Goal: Task Accomplishment & Management: Manage account settings

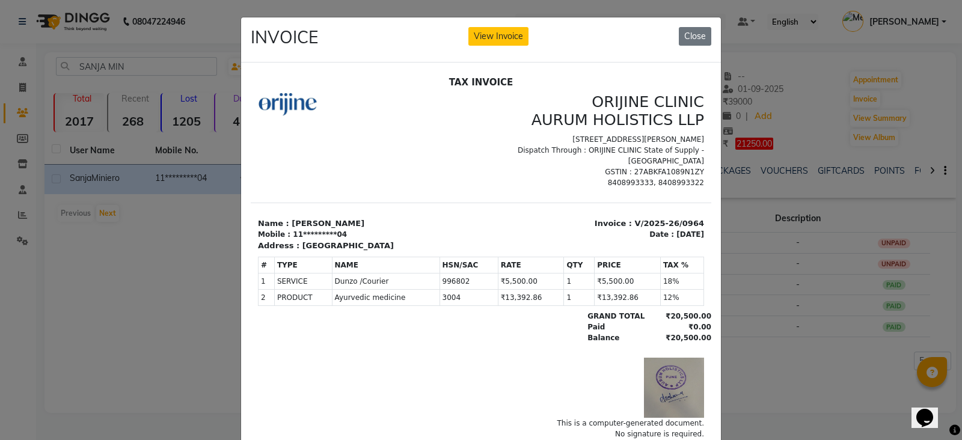
scroll to position [8, 0]
click at [691, 32] on button "Close" at bounding box center [695, 36] width 32 height 19
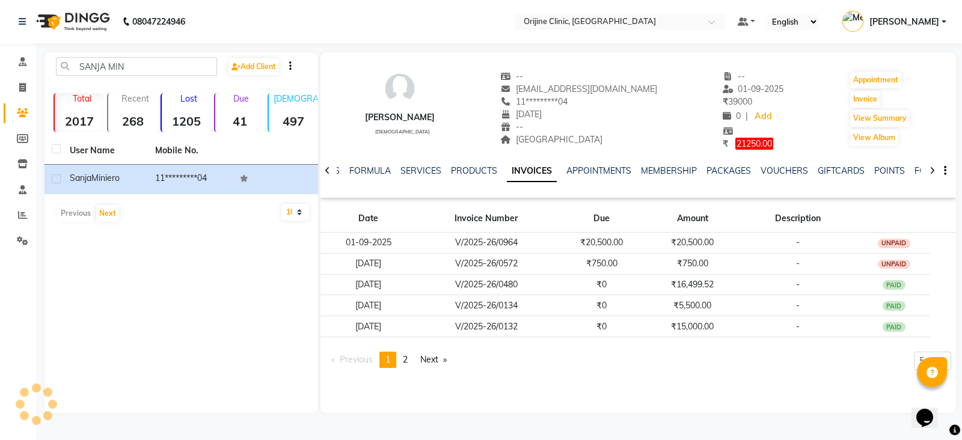
click at [19, 103] on link "Clients" at bounding box center [18, 113] width 29 height 20
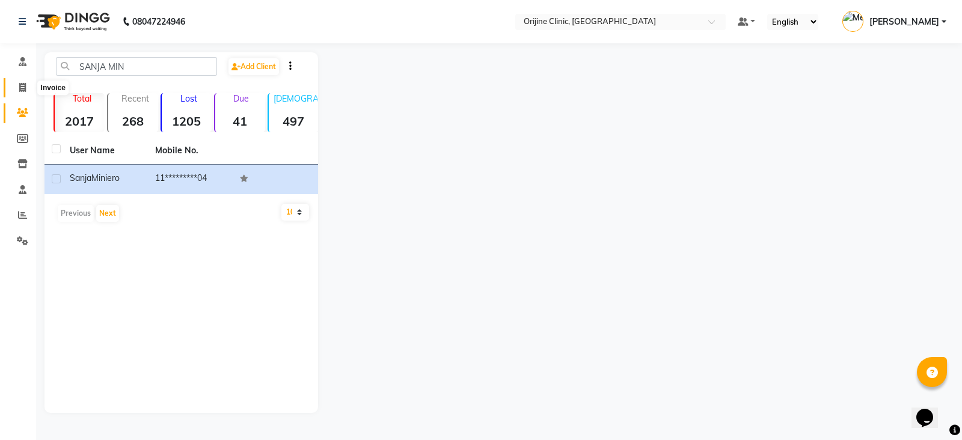
click at [18, 89] on span at bounding box center [22, 88] width 21 height 14
select select "service"
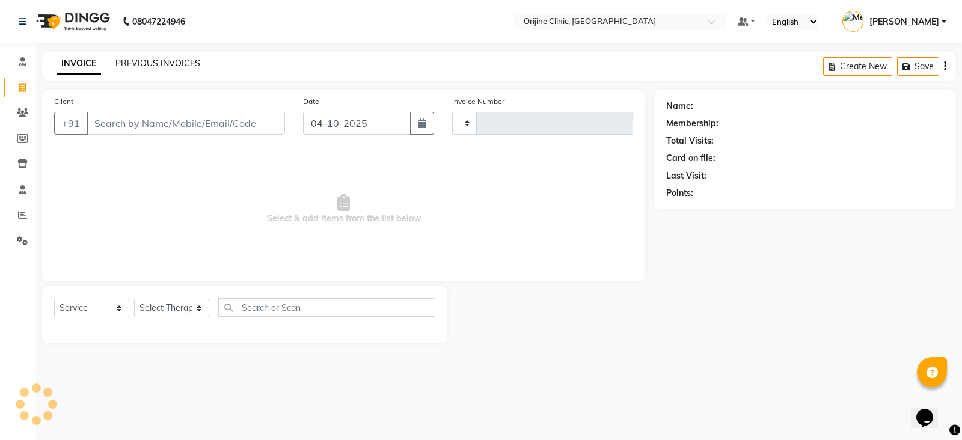
type input "1150"
select select "702"
click at [153, 63] on link "PREVIOUS INVOICES" at bounding box center [157, 63] width 85 height 11
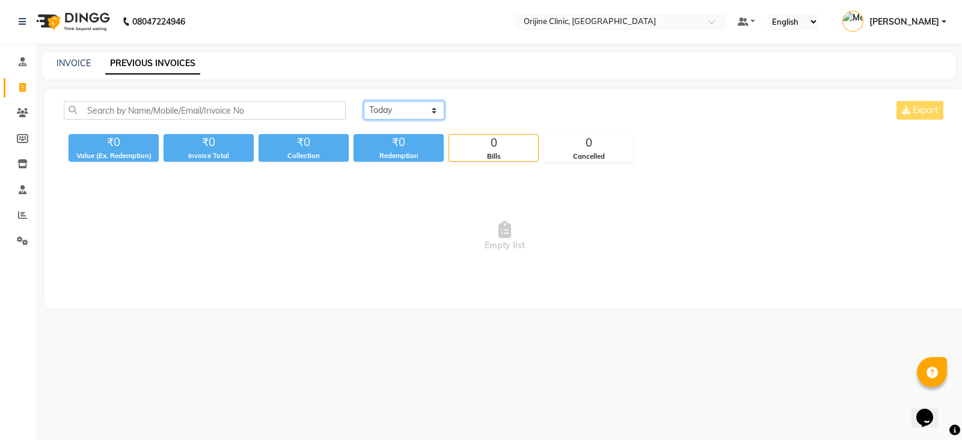
click at [425, 117] on select "[DATE] [DATE] Custom Range" at bounding box center [404, 110] width 81 height 19
select select "range"
click at [364, 101] on select "[DATE] [DATE] Custom Range" at bounding box center [404, 110] width 81 height 19
click at [488, 113] on input "04-10-2025" at bounding box center [502, 110] width 84 height 17
select select "10"
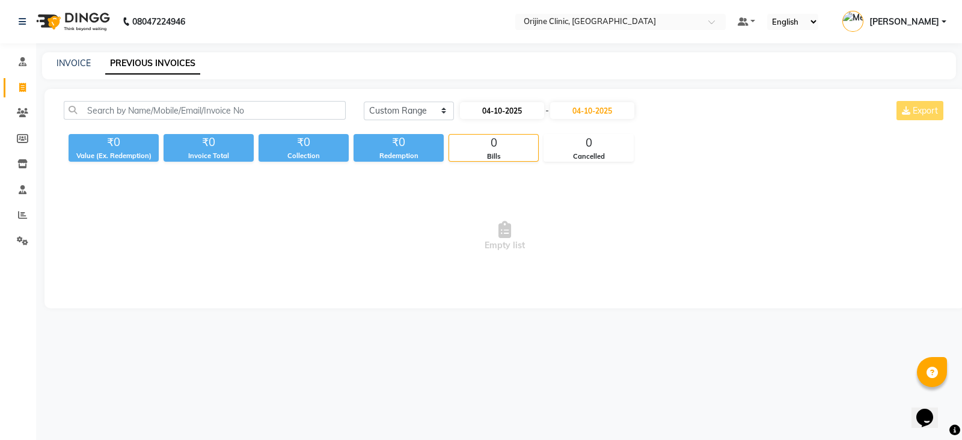
select select "2025"
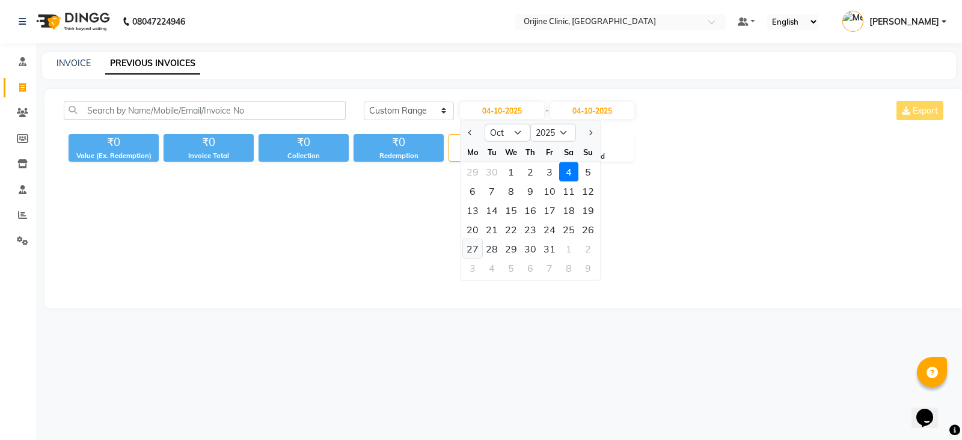
click at [473, 249] on div "27" at bounding box center [472, 248] width 19 height 19
type input "[DATE]"
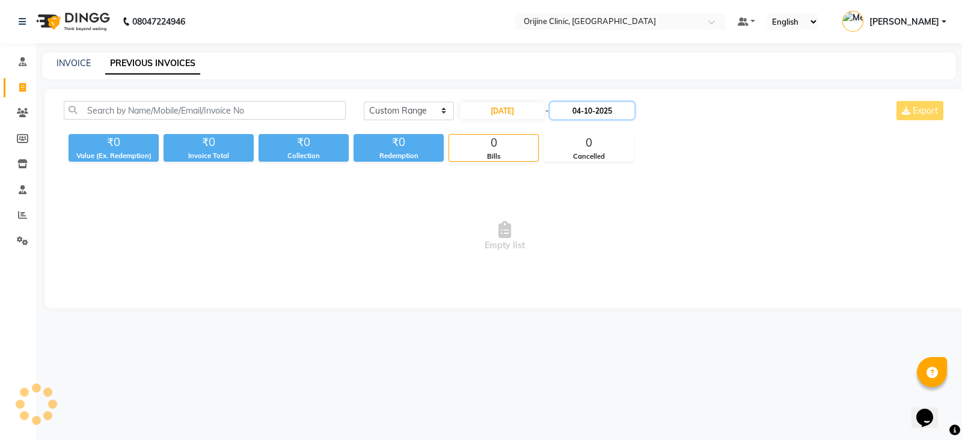
click at [603, 112] on input "04-10-2025" at bounding box center [592, 110] width 84 height 17
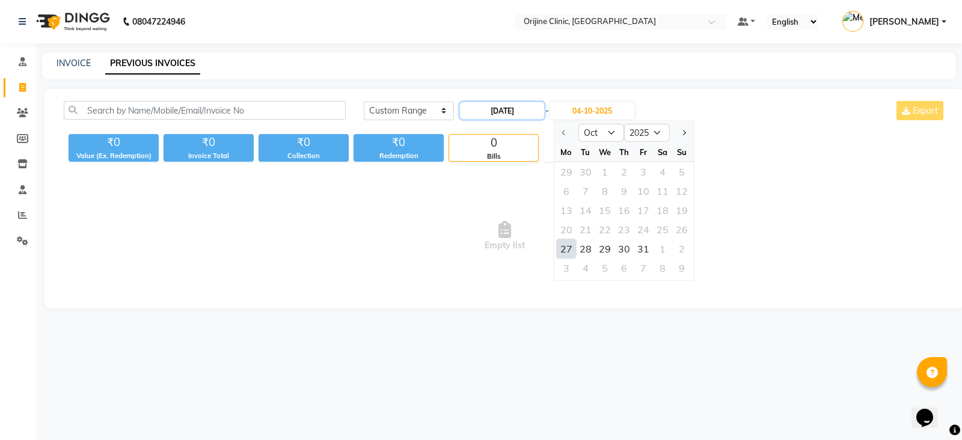
click at [515, 115] on input "[DATE]" at bounding box center [502, 110] width 84 height 17
select select "10"
select select "2025"
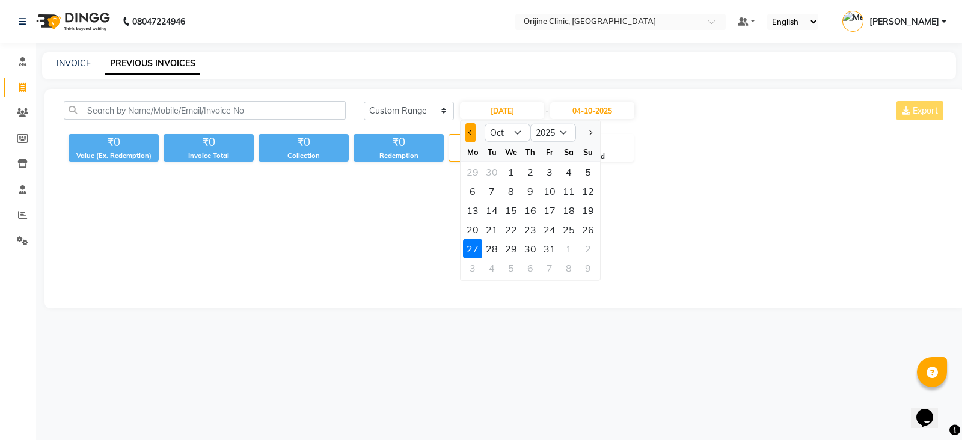
click at [468, 127] on button "Previous month" at bounding box center [470, 132] width 10 height 19
select select "9"
click at [569, 226] on div "27" at bounding box center [568, 229] width 19 height 19
type input "27-09-2025"
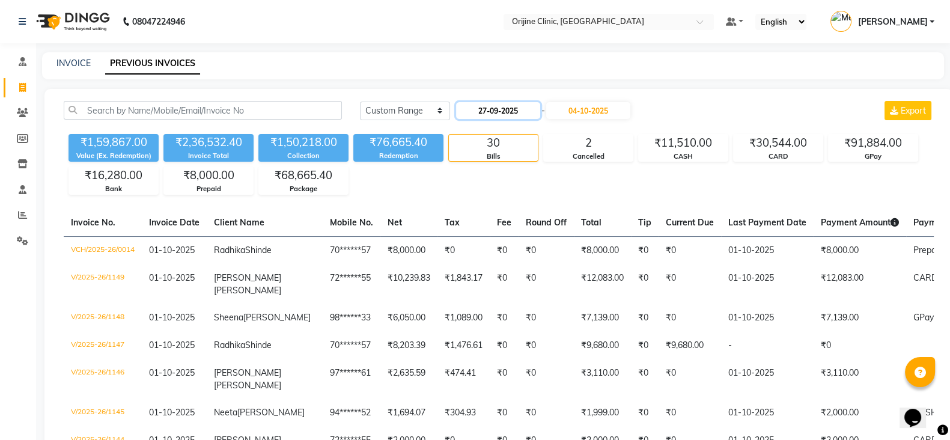
click at [505, 113] on input "27-09-2025" at bounding box center [498, 110] width 84 height 17
select select "9"
select select "2025"
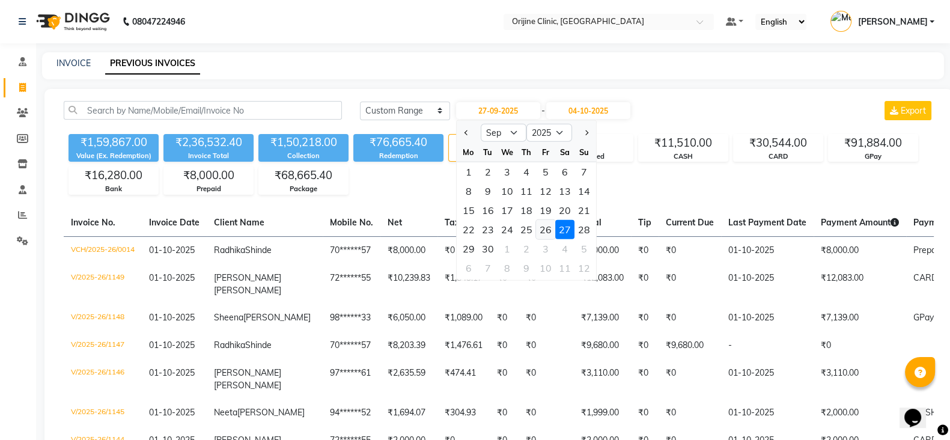
click at [549, 227] on div "26" at bounding box center [545, 229] width 19 height 19
type input "26-09-2025"
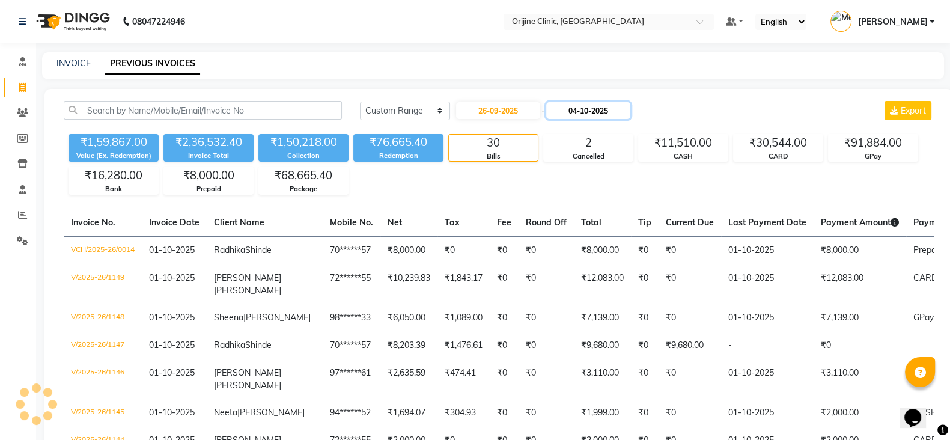
click at [607, 112] on input "04-10-2025" at bounding box center [588, 110] width 84 height 17
select select "10"
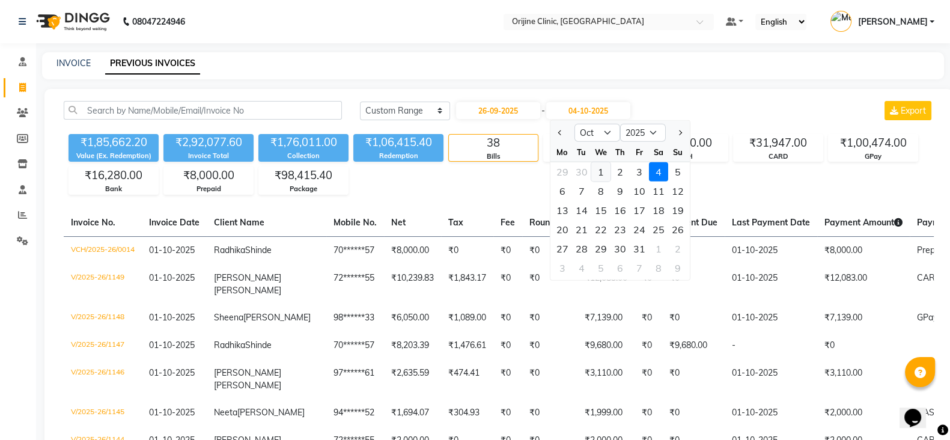
click at [603, 173] on div "1" at bounding box center [600, 171] width 19 height 19
type input "01-10-2025"
